Goal: Information Seeking & Learning: Learn about a topic

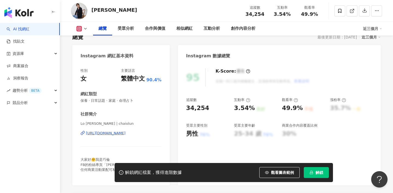
scroll to position [42, 0]
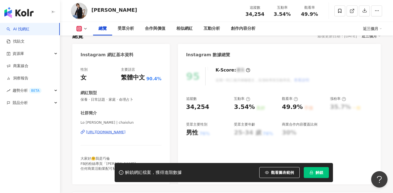
click at [126, 132] on div "https://www.instagram.com/chaiolun/" at bounding box center [106, 132] width 40 height 5
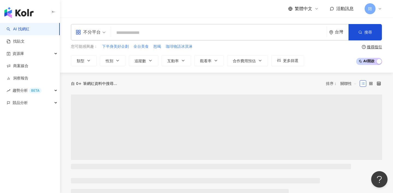
click at [96, 36] on div "不分平台" at bounding box center [88, 32] width 25 height 9
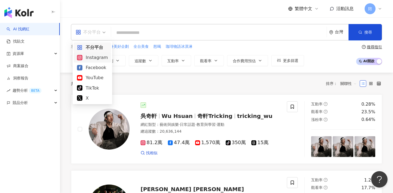
click at [100, 57] on div "Instagram" at bounding box center [92, 57] width 31 height 7
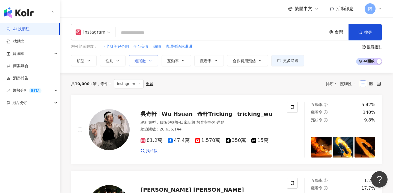
click at [142, 62] on span "追蹤數" at bounding box center [140, 61] width 11 height 4
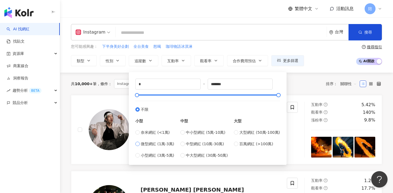
click at [154, 145] on span "微型網紅 (1萬-3萬)" at bounding box center [157, 144] width 33 height 6
type input "*****"
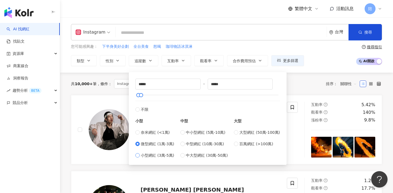
click at [144, 158] on span "小型網紅 (3萬-5萬)" at bounding box center [157, 155] width 33 height 6
type input "*****"
drag, startPoint x: 227, startPoint y: 83, endPoint x: 178, endPoint y: 83, distance: 48.0
click at [179, 83] on div "***** - ***** 不限 小型 奈米網紅 (<1萬) 微型網紅 (1萬-3萬) 小型網紅 (3萬-5萬) 中型 中小型網紅 (5萬-10萬) 中型網紅…" at bounding box center [207, 119] width 145 height 80
type input "*****"
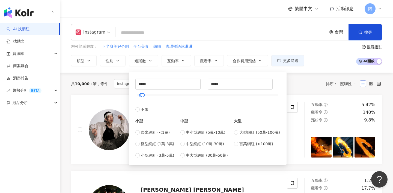
click at [82, 73] on div "共 10,000+ 筆 條件 ： Instagram 重置 排序： 關聯性" at bounding box center [226, 84] width 311 height 22
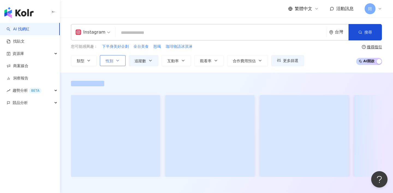
click at [115, 61] on button "性別" at bounding box center [113, 60] width 26 height 11
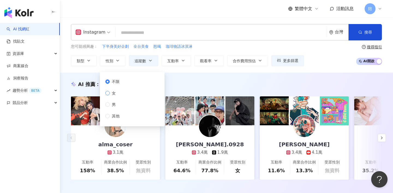
click at [111, 94] on span "女" at bounding box center [114, 93] width 8 height 6
click at [211, 80] on div "AI 推薦 ： 精選優質網紅 alma_coser 3.1萬 互動率 158% 商業合作比例 38.5% 受眾性別 無資料 cody.0928 3.4萬 1.…" at bounding box center [226, 136] width 333 height 127
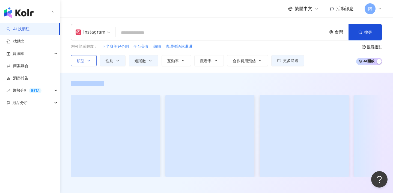
click at [90, 61] on icon "button" at bounding box center [89, 60] width 4 height 4
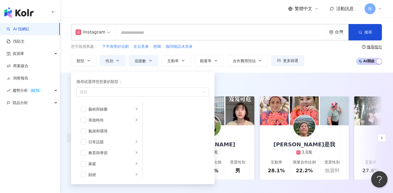
click at [163, 31] on input "search" at bounding box center [221, 33] width 207 height 10
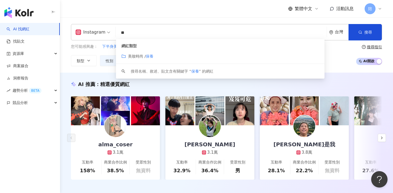
type input "*"
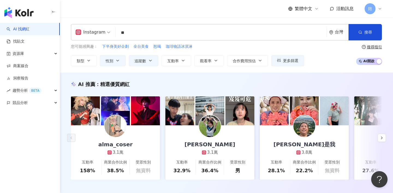
type input "*"
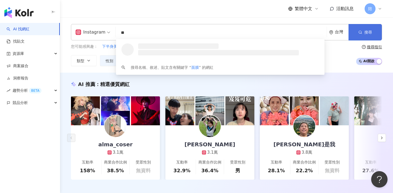
type input "**"
click at [360, 30] on icon "button" at bounding box center [360, 32] width 4 height 4
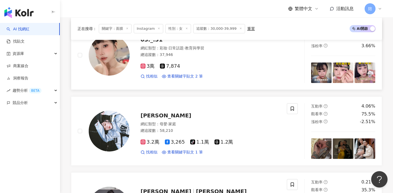
scroll to position [248, 0]
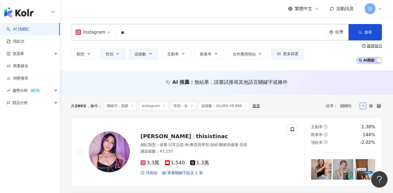
click at [348, 24] on button "搜尋" at bounding box center [364, 32] width 33 height 16
click at [260, 112] on div "共 289 筆 條件 ： 關鍵字：面膜 Instagram 性別：女 追蹤數：30,000-39,999 重置 排序： 關聯性" at bounding box center [226, 106] width 311 height 22
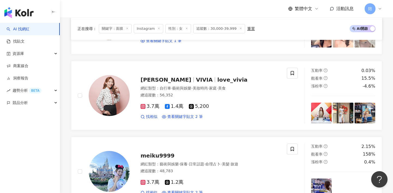
scroll to position [814, 0]
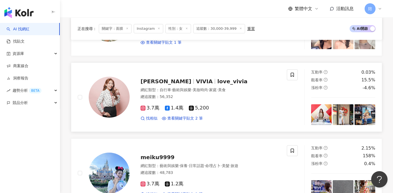
click at [165, 78] on div "劉瑄 VIVIA love_vivia" at bounding box center [211, 82] width 140 height 8
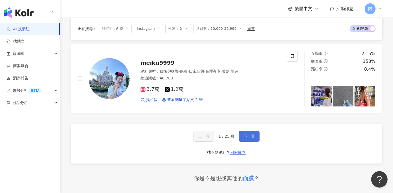
click at [247, 132] on button "下一頁" at bounding box center [249, 136] width 21 height 11
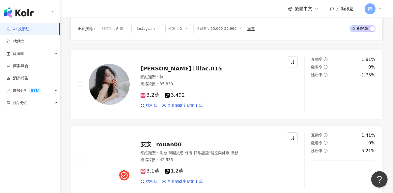
scroll to position [833, 0]
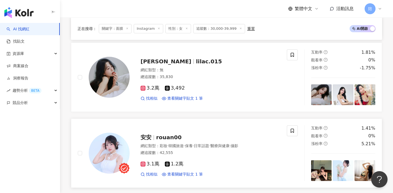
click at [160, 140] on div "安安 rouan00" at bounding box center [211, 137] width 140 height 8
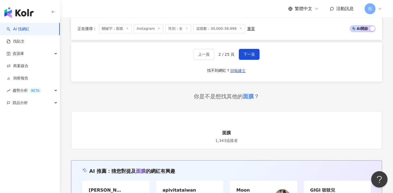
scroll to position [984, 0]
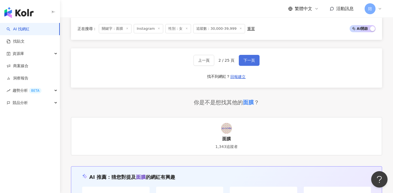
click at [258, 59] on button "下一頁" at bounding box center [249, 60] width 21 height 11
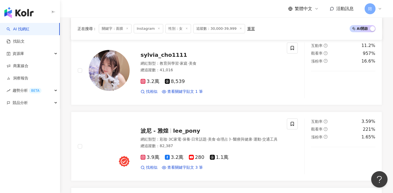
scroll to position [233, 0]
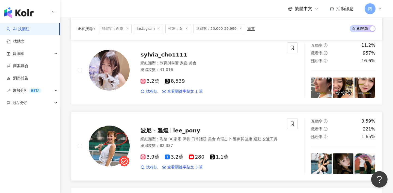
click at [181, 127] on span "lee_pony" at bounding box center [186, 130] width 27 height 7
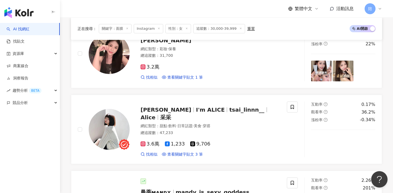
scroll to position [421, 0]
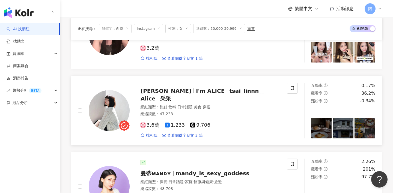
click at [217, 98] on div "Alice 采采 I'm ALICE tsai_linnn__ Alice 采采" at bounding box center [211, 94] width 140 height 15
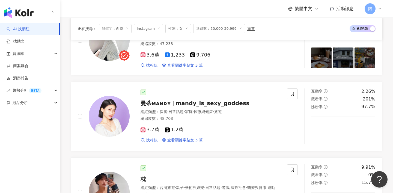
scroll to position [490, 0]
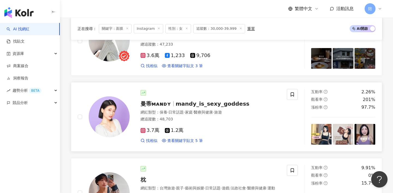
click at [207, 105] on span "mandy_is_sexy_goddess" at bounding box center [213, 103] width 74 height 7
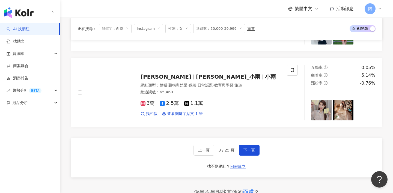
scroll to position [886, 0]
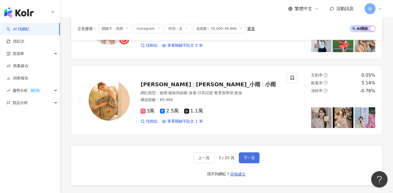
click at [245, 160] on span "下一頁" at bounding box center [248, 158] width 11 height 4
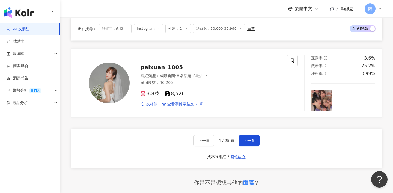
scroll to position [904, 0]
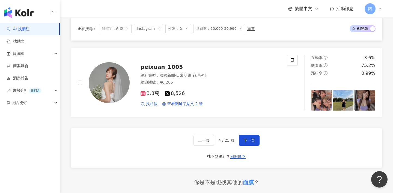
click at [248, 137] on div "上一頁 4 / 25 頁 下一頁 找不到網紅？ 回報建立" at bounding box center [226, 147] width 311 height 39
click at [255, 143] on button "下一頁" at bounding box center [249, 140] width 21 height 11
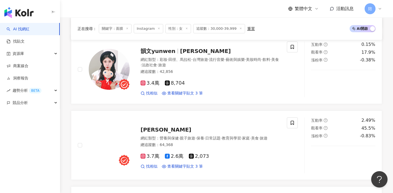
scroll to position [157, 0]
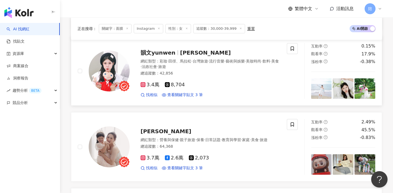
click at [159, 53] on span "韻文yunwen" at bounding box center [158, 52] width 35 height 7
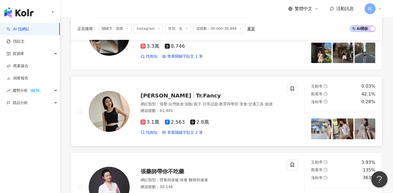
click at [168, 93] on span "Cian Yi Tong" at bounding box center [166, 95] width 51 height 7
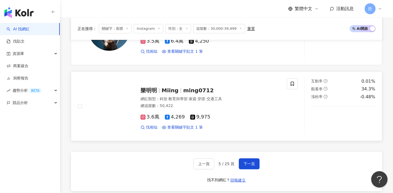
scroll to position [881, 0]
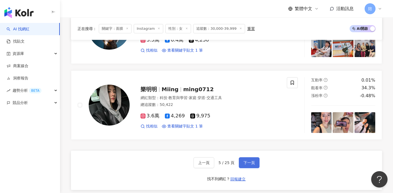
click at [247, 163] on span "下一頁" at bounding box center [248, 162] width 11 height 4
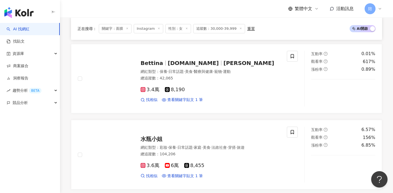
scroll to position [295, 0]
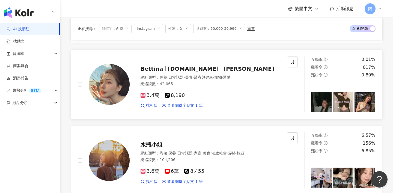
click at [176, 70] on span "bettina.ye" at bounding box center [193, 68] width 51 height 7
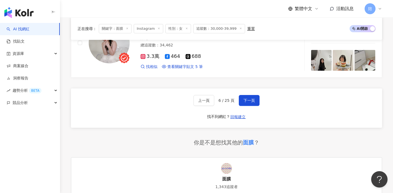
scroll to position [941, 0]
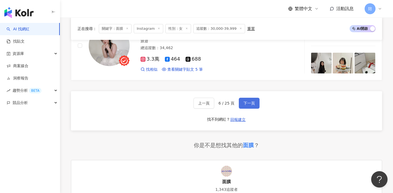
click at [248, 104] on span "下一頁" at bounding box center [248, 103] width 11 height 4
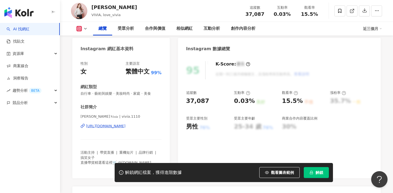
scroll to position [52, 0]
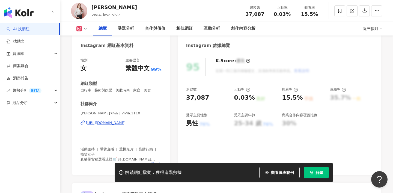
click at [126, 123] on div "https://www.instagram.com/vivia.1110/" at bounding box center [106, 122] width 40 height 5
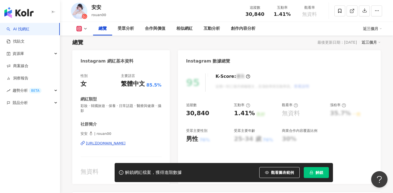
click at [126, 145] on div "https://www.instagram.com/rouan00/" at bounding box center [106, 143] width 40 height 5
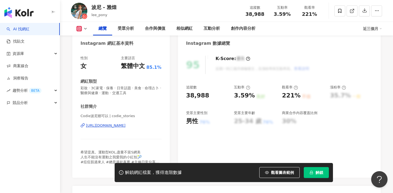
scroll to position [58, 0]
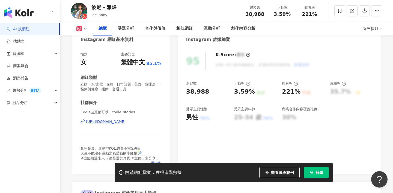
click at [126, 121] on div "https://www.instagram.com/codie_stories/" at bounding box center [106, 121] width 40 height 5
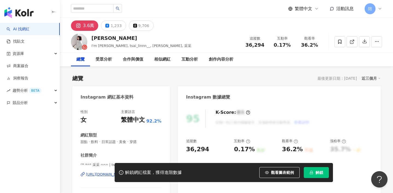
click at [121, 172] on div "[URL][DOMAIN_NAME]" at bounding box center [106, 174] width 40 height 5
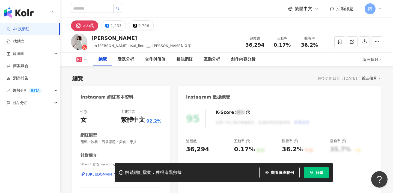
scroll to position [41, 0]
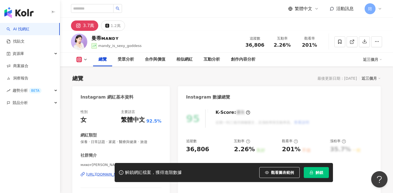
scroll to position [41, 0]
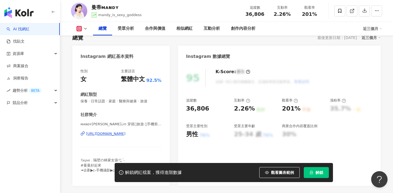
click at [126, 132] on div "https://www.instagram.com/mandy_is_sexy_goddess/" at bounding box center [106, 133] width 40 height 5
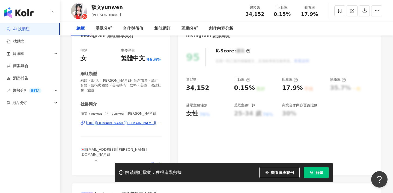
click at [133, 121] on div "https://www.instagram.com/yunwen.chen/" at bounding box center [124, 123] width 76 height 5
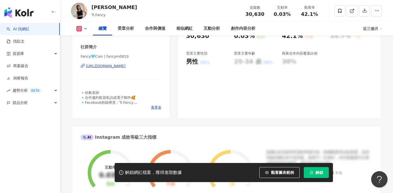
scroll to position [109, 0]
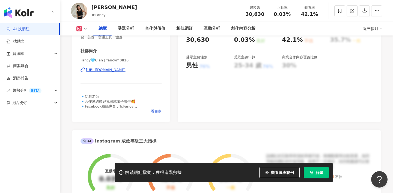
click at [126, 69] on div "https://www.instagram.com/fancym0810/" at bounding box center [106, 69] width 40 height 5
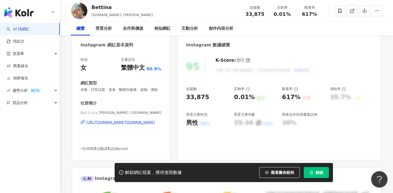
click at [112, 124] on div "[URL][DOMAIN_NAME][DOMAIN_NAME]" at bounding box center [120, 122] width 69 height 5
